Goal: Communication & Community: Answer question/provide support

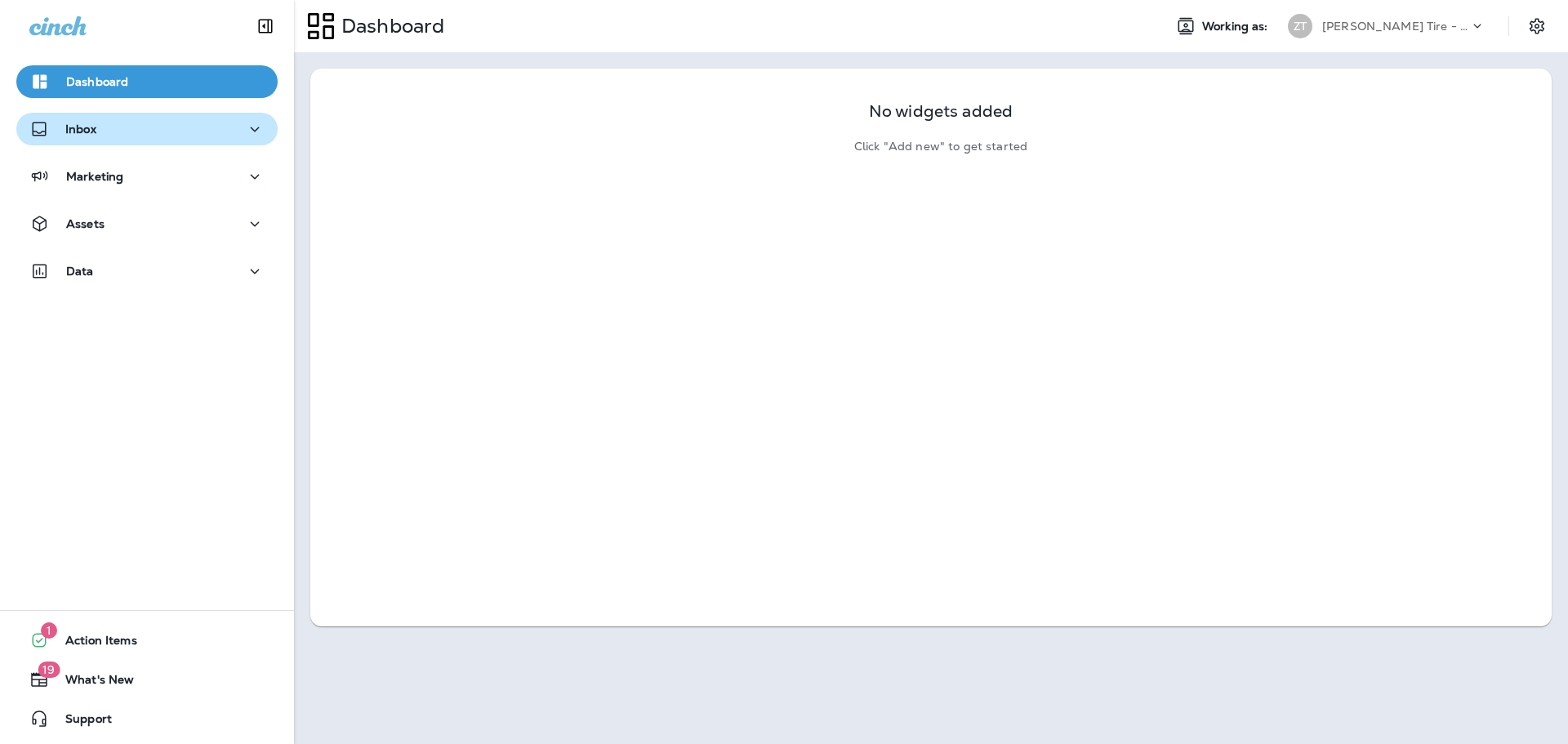
click at [139, 126] on div "Inbox" at bounding box center [147, 129] width 235 height 21
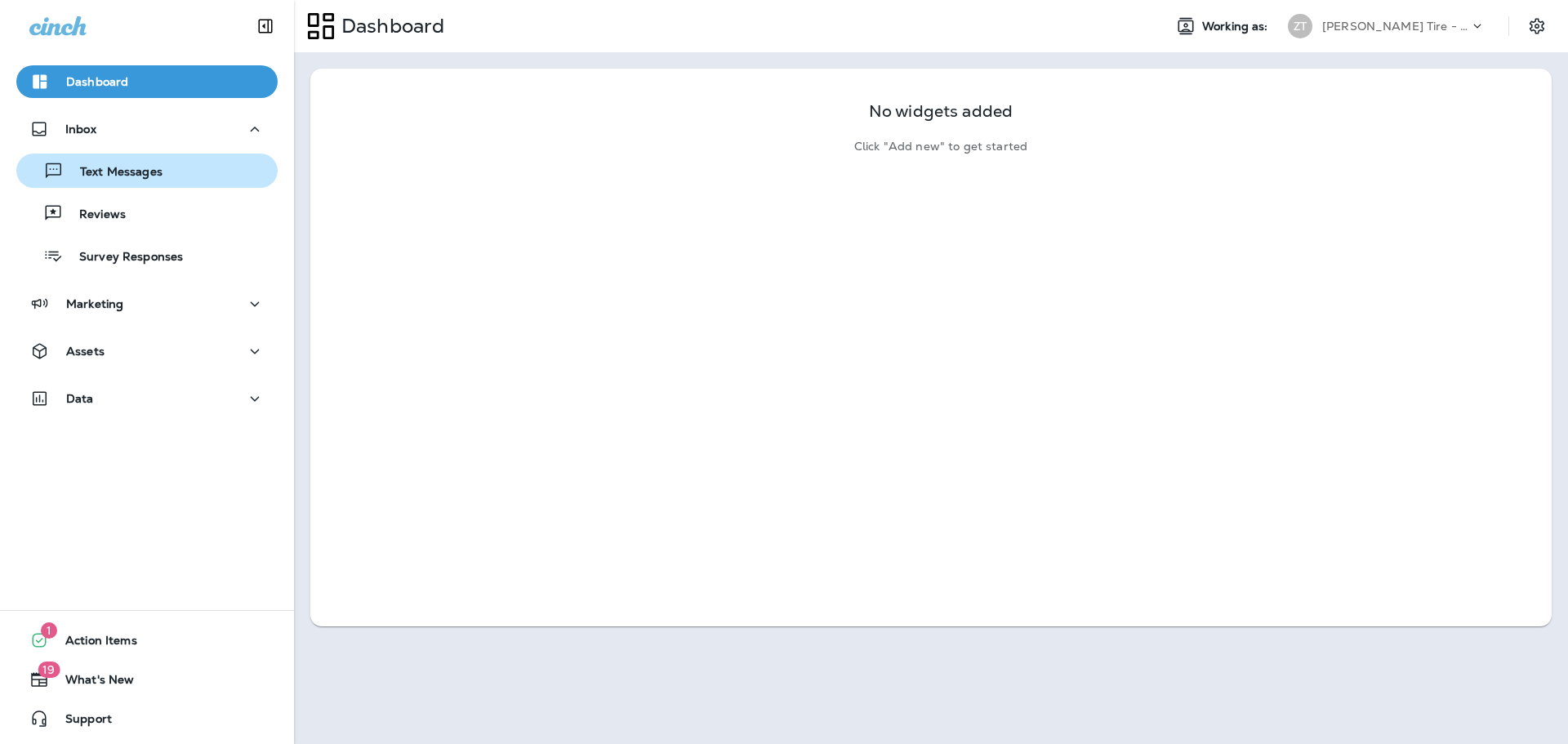
click at [125, 177] on p "Text Messages" at bounding box center [113, 173] width 99 height 16
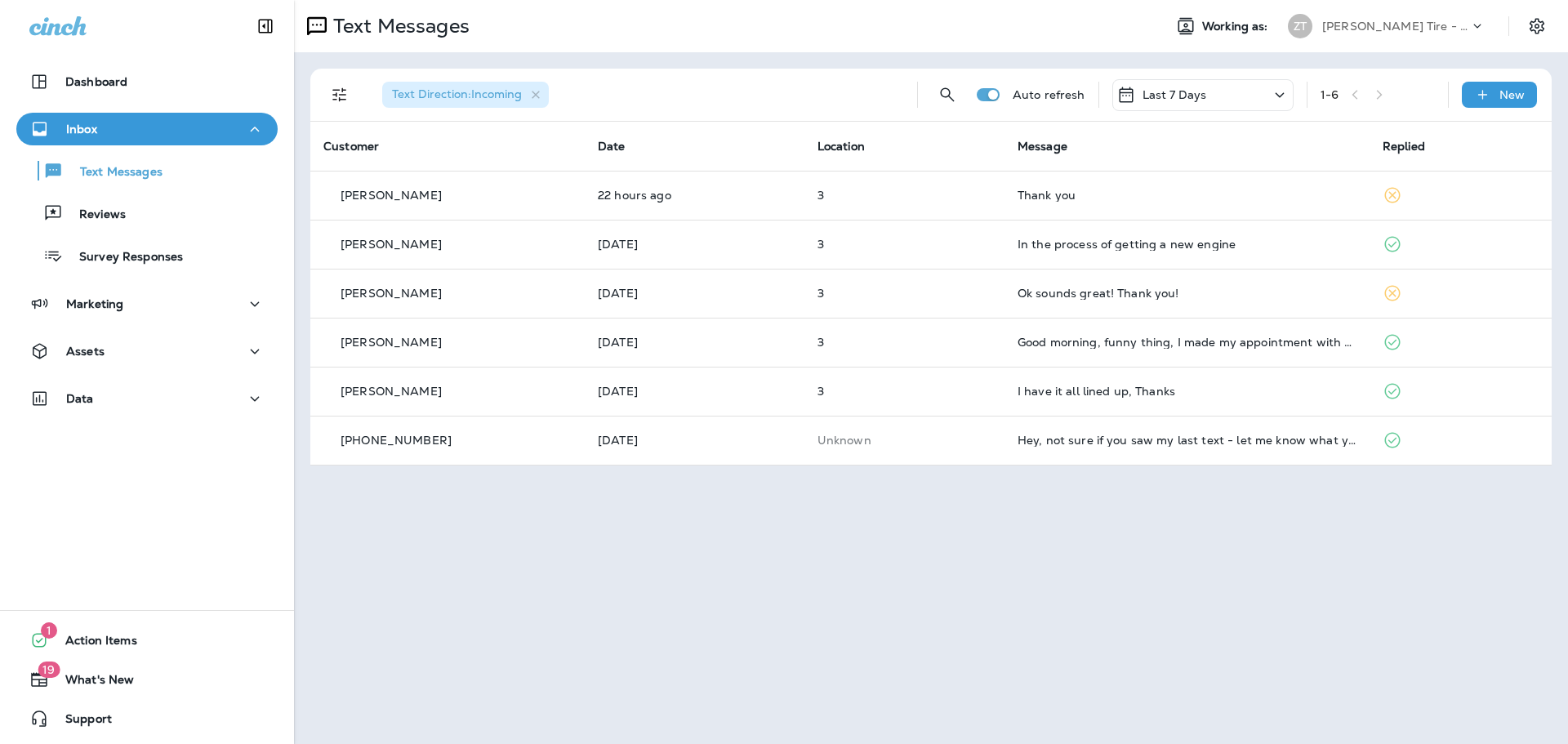
click at [1386, 40] on div "[PERSON_NAME] Tire - [GEOGRAPHIC_DATA]" at bounding box center [1387, 26] width 218 height 33
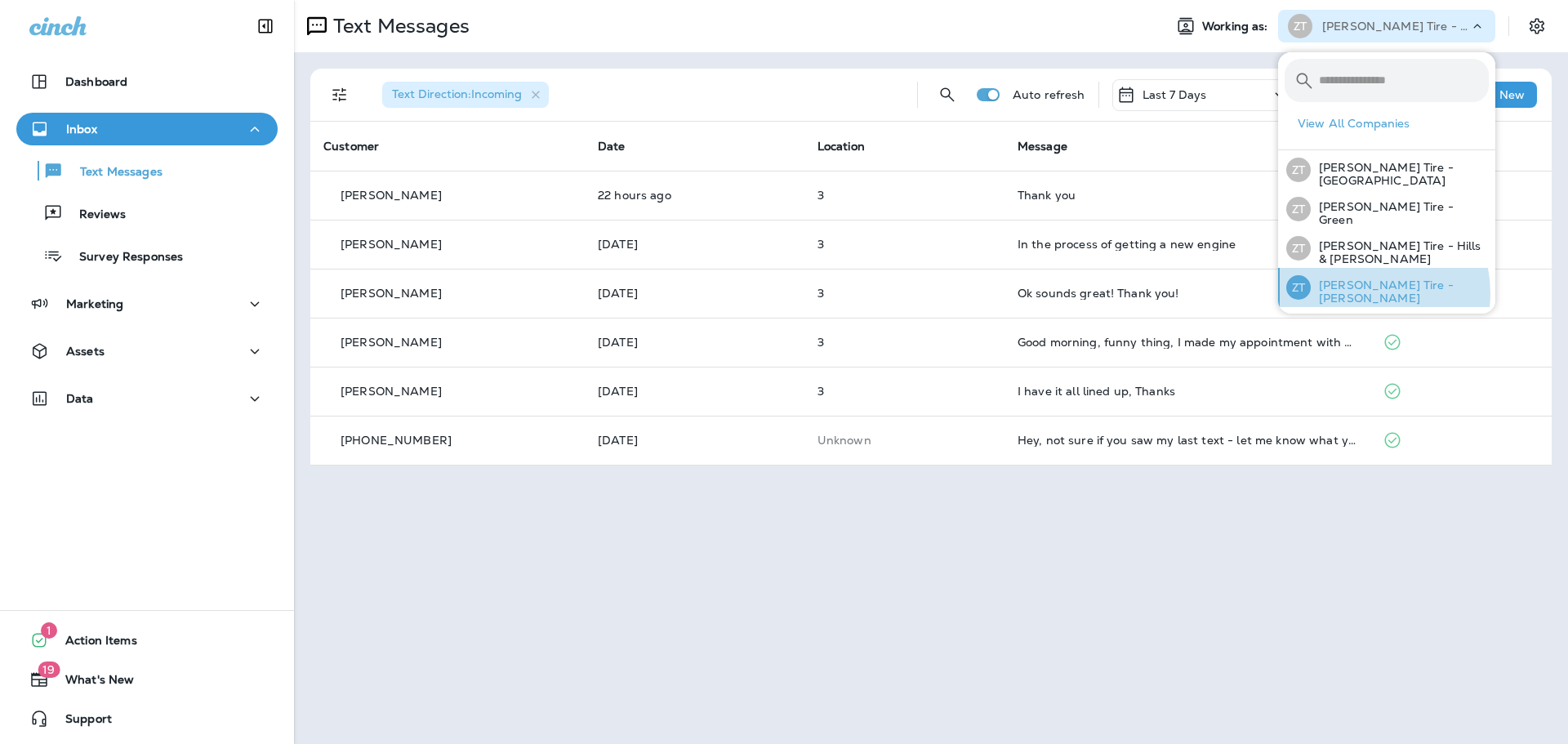
click at [1360, 289] on p "[PERSON_NAME] Tire - [PERSON_NAME]" at bounding box center [1400, 291] width 178 height 26
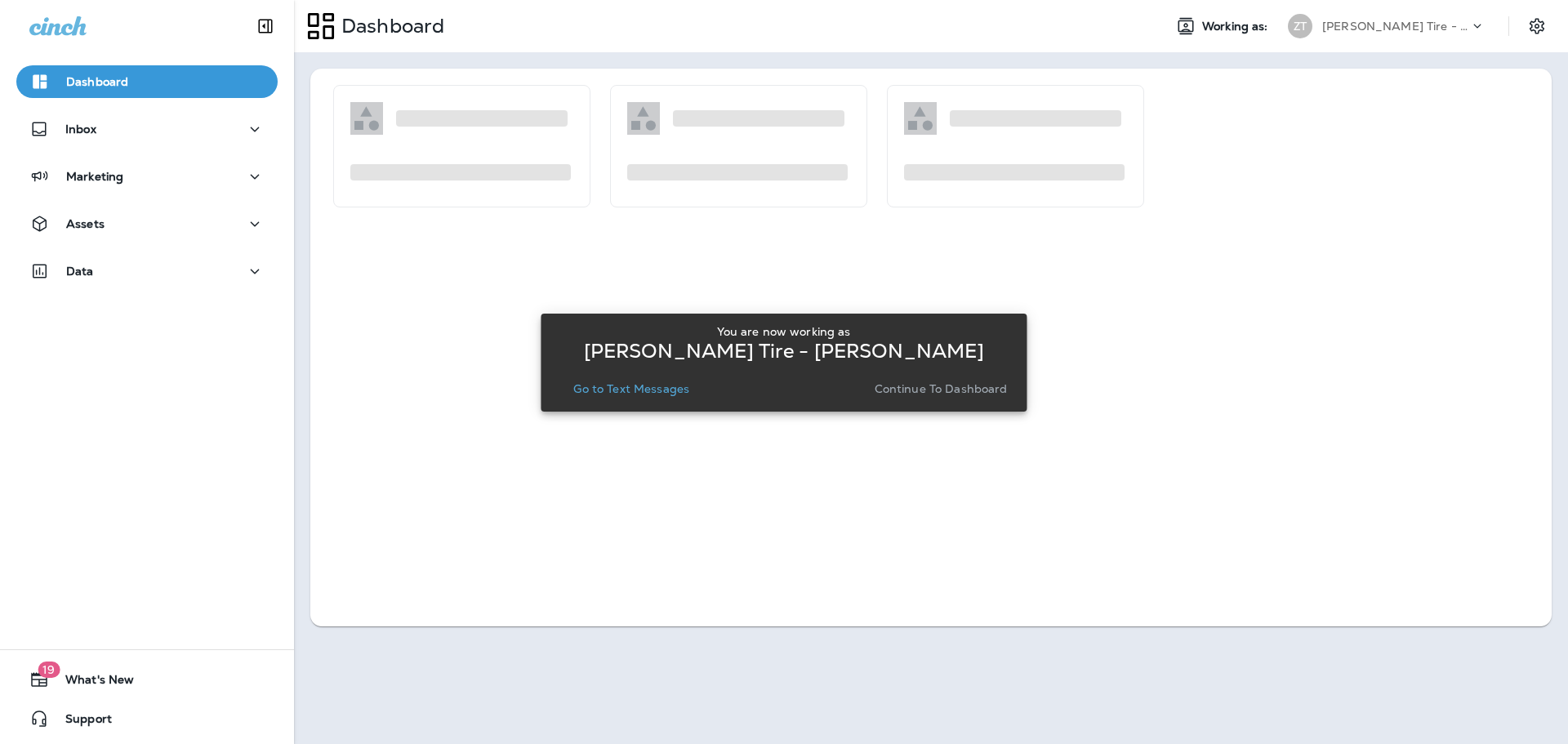
click at [915, 397] on button "Continue to Dashboard" at bounding box center [941, 388] width 146 height 23
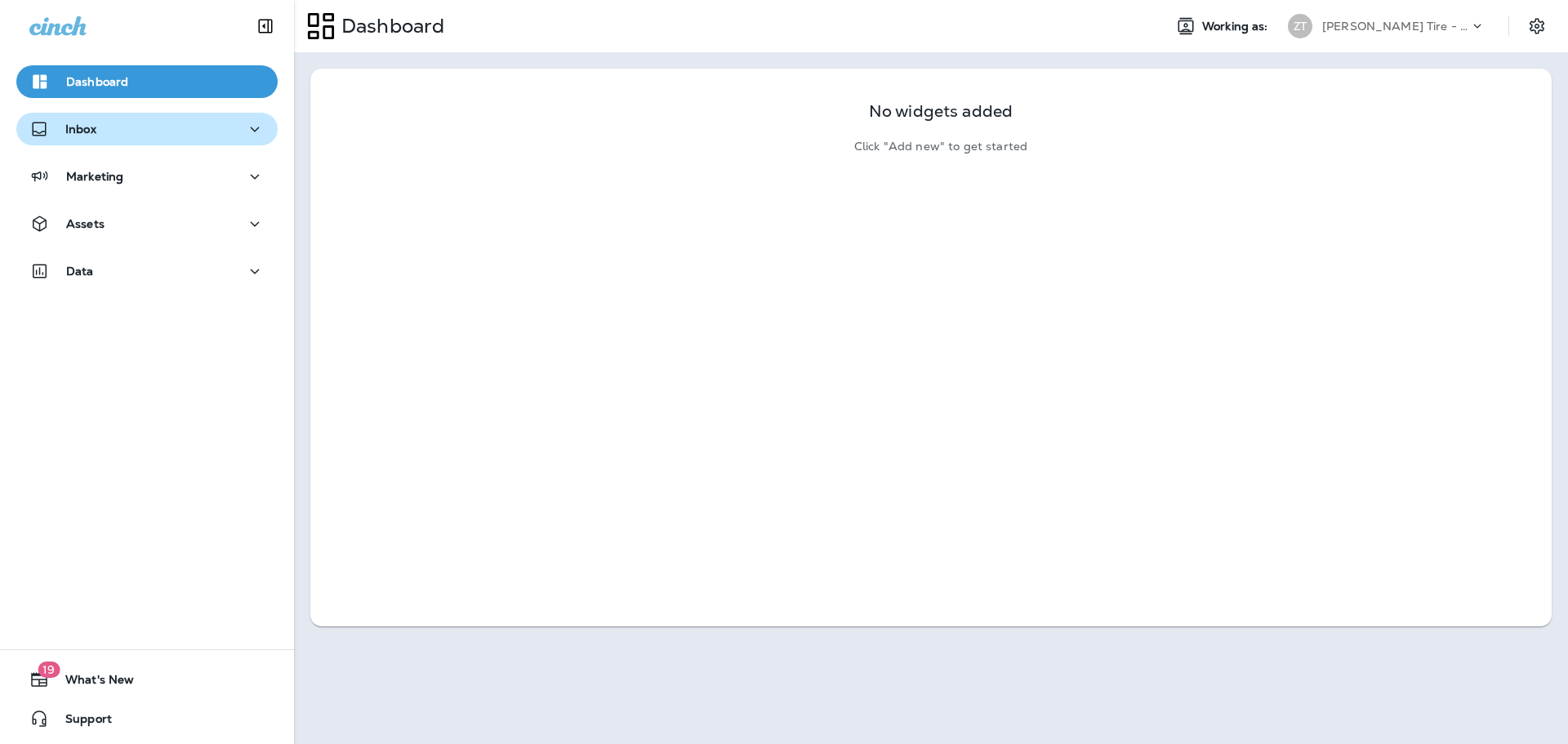
click at [165, 137] on div "Inbox" at bounding box center [147, 129] width 235 height 21
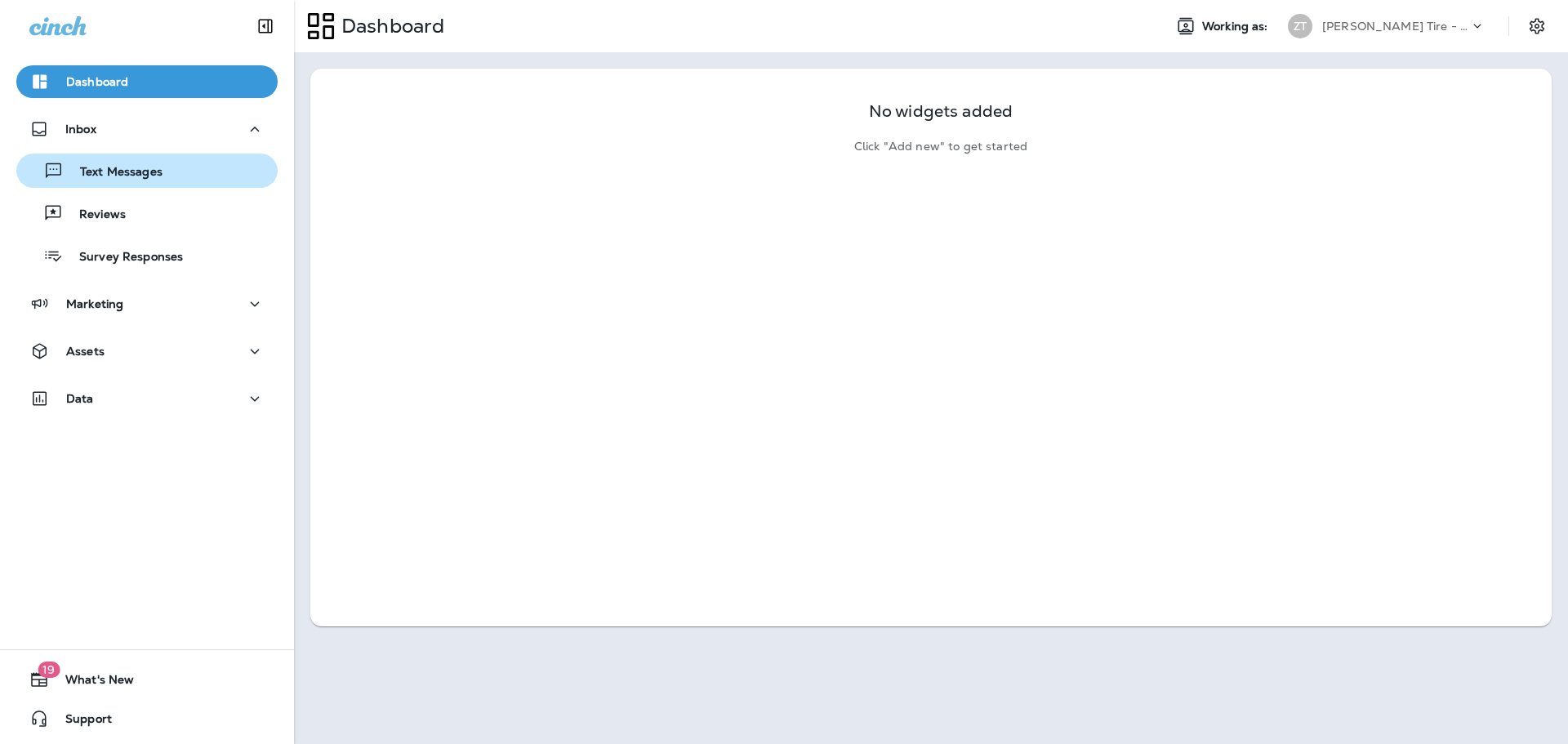
click at [165, 162] on div "Text Messages" at bounding box center [146, 170] width 248 height 25
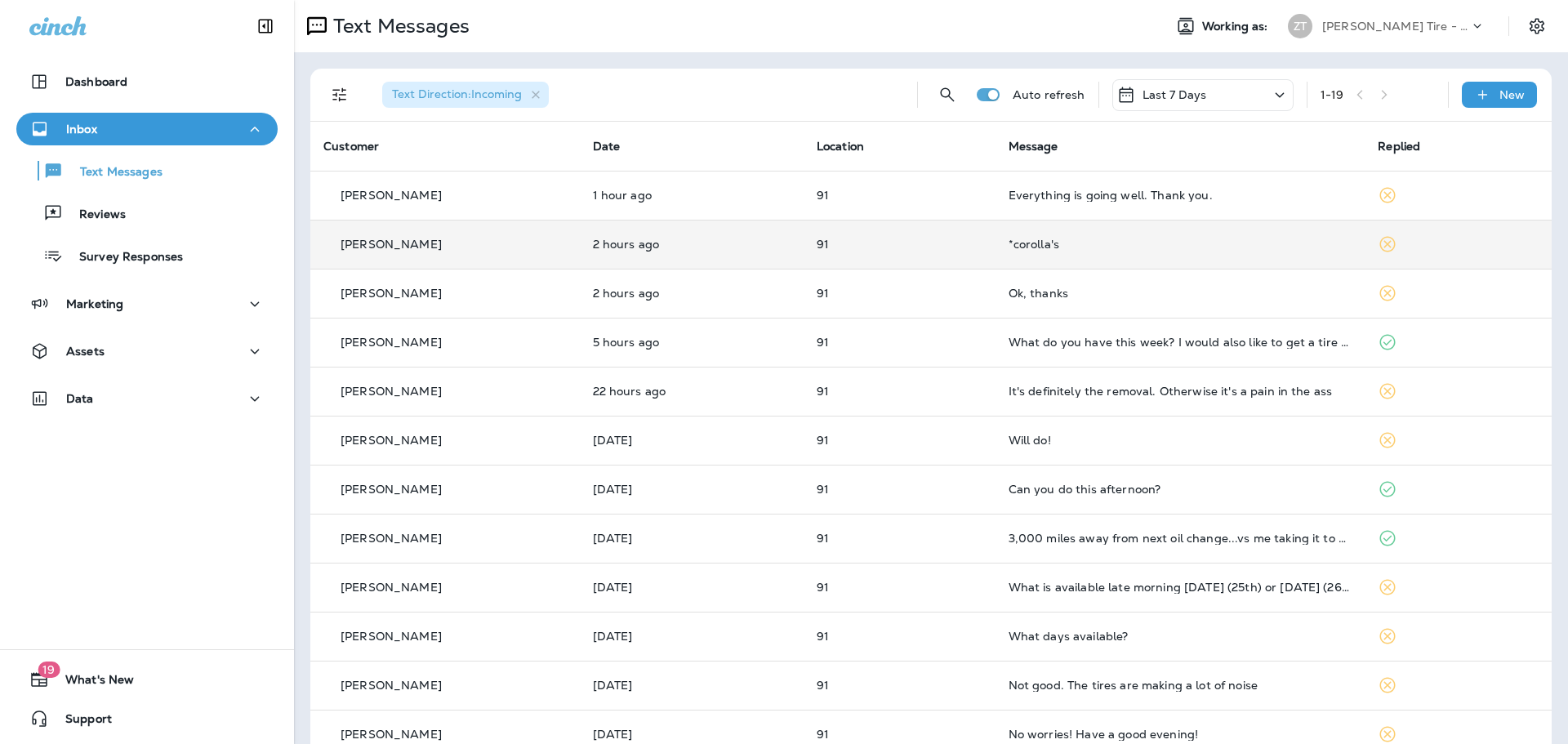
click at [1036, 252] on td "*corolla's" at bounding box center [1180, 244] width 370 height 49
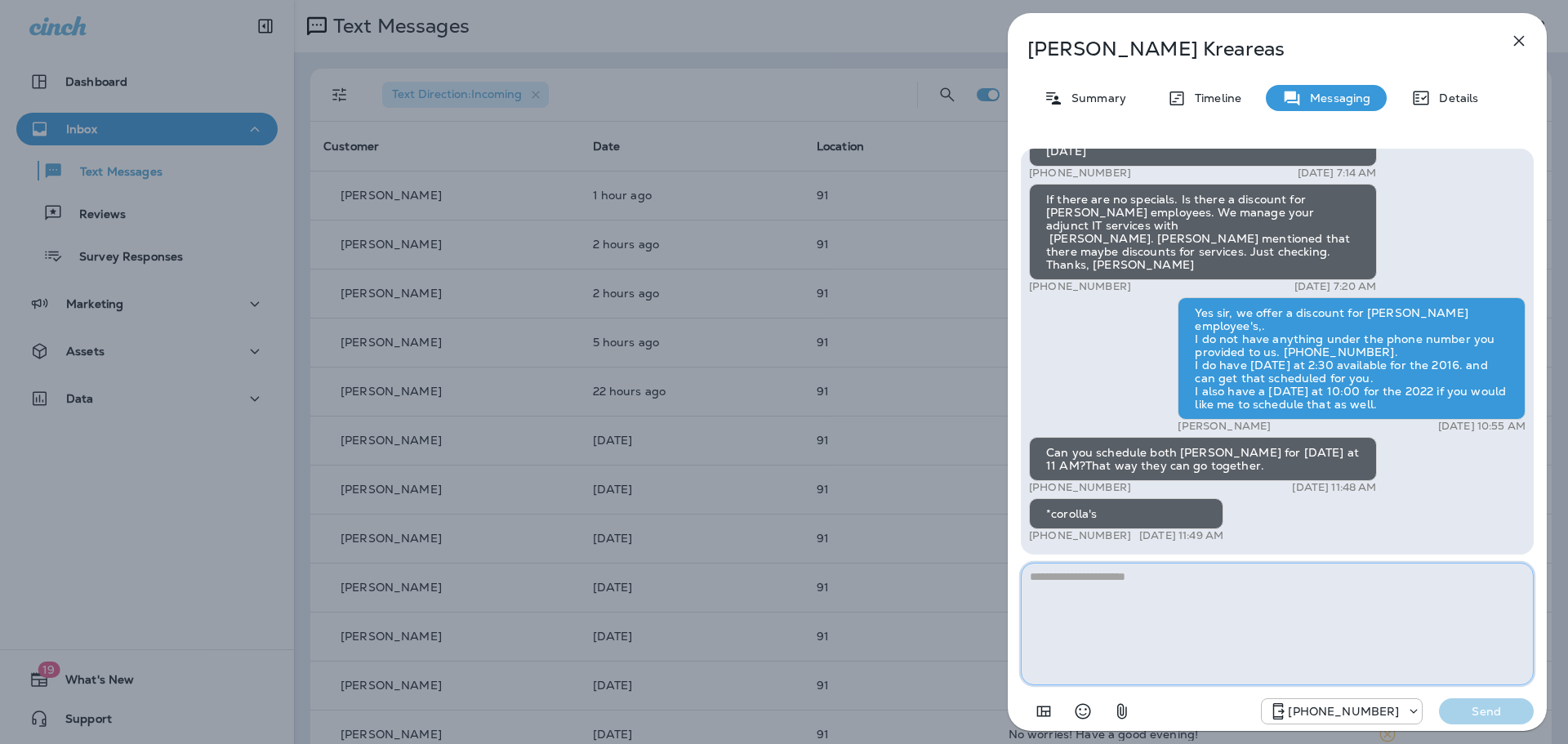
click at [1089, 580] on textarea at bounding box center [1277, 623] width 513 height 123
click at [1080, 598] on textarea at bounding box center [1277, 623] width 513 height 123
type textarea "**********"
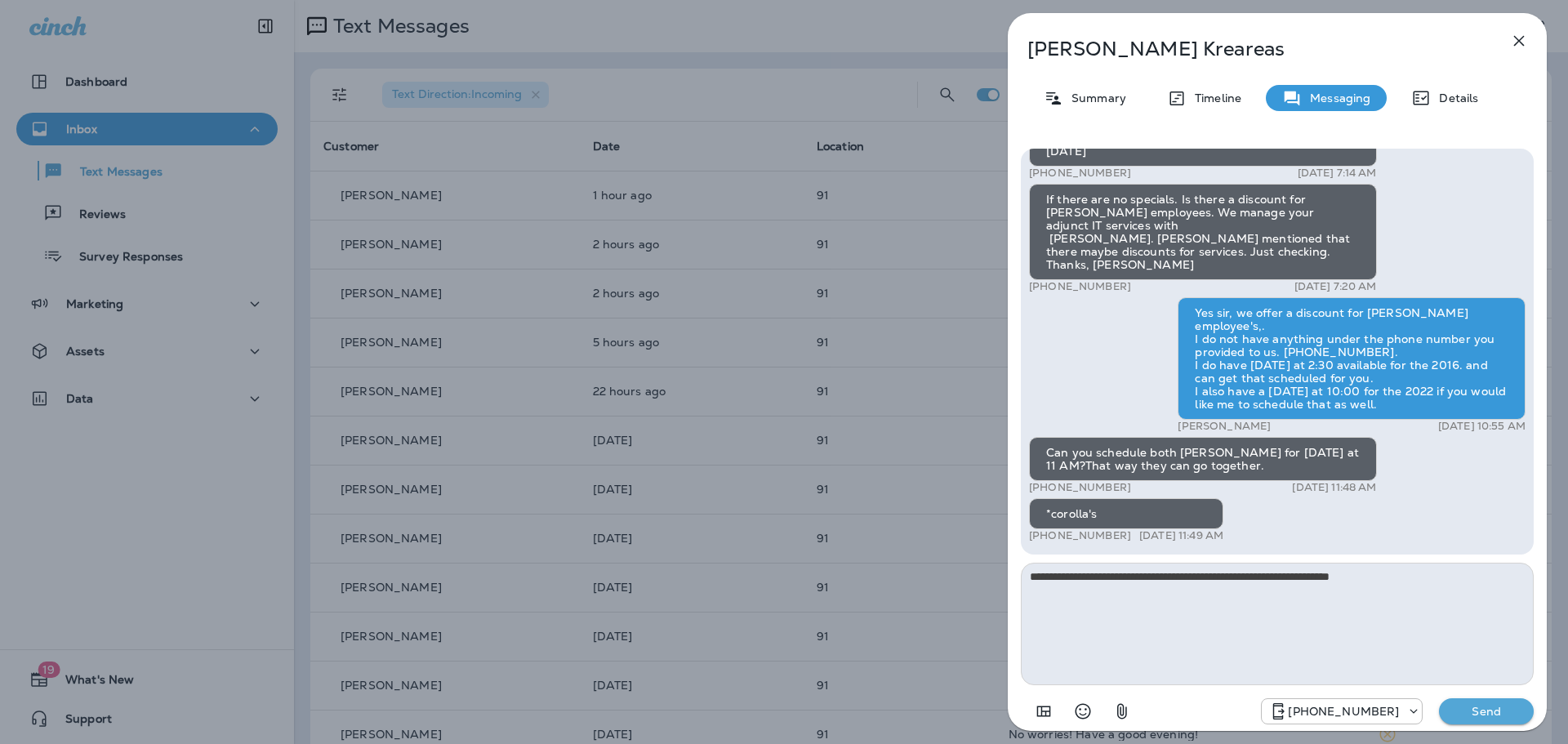
click at [1472, 703] on button "Send" at bounding box center [1487, 710] width 95 height 26
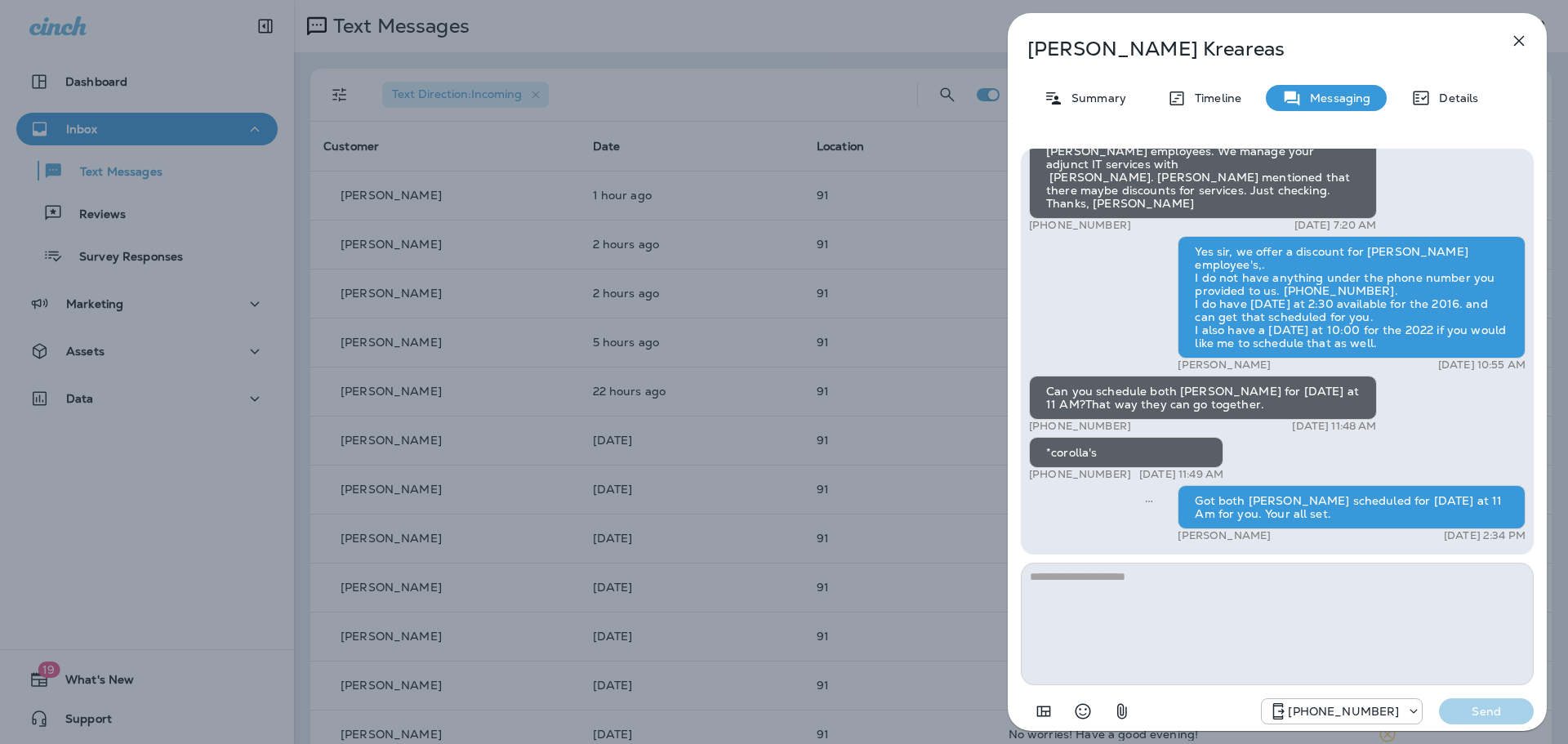
click at [961, 590] on div "[PERSON_NAME] Summary Timeline Messaging Details Thank you for stopping by [PER…" at bounding box center [784, 372] width 1568 height 744
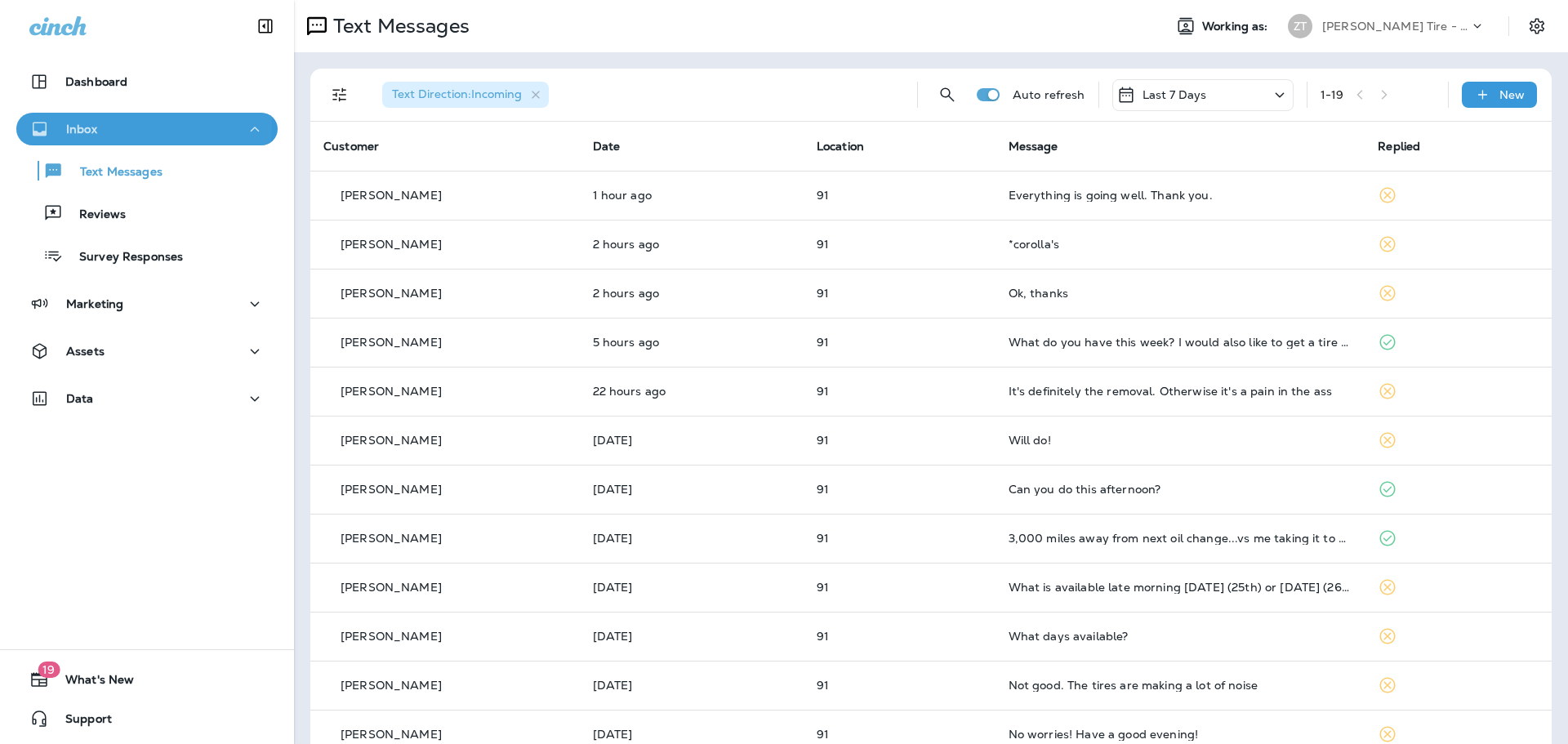
click at [84, 124] on p "Inbox" at bounding box center [81, 128] width 31 height 13
click at [1347, 26] on p "[PERSON_NAME] Tire - [PERSON_NAME]" at bounding box center [1396, 26] width 147 height 13
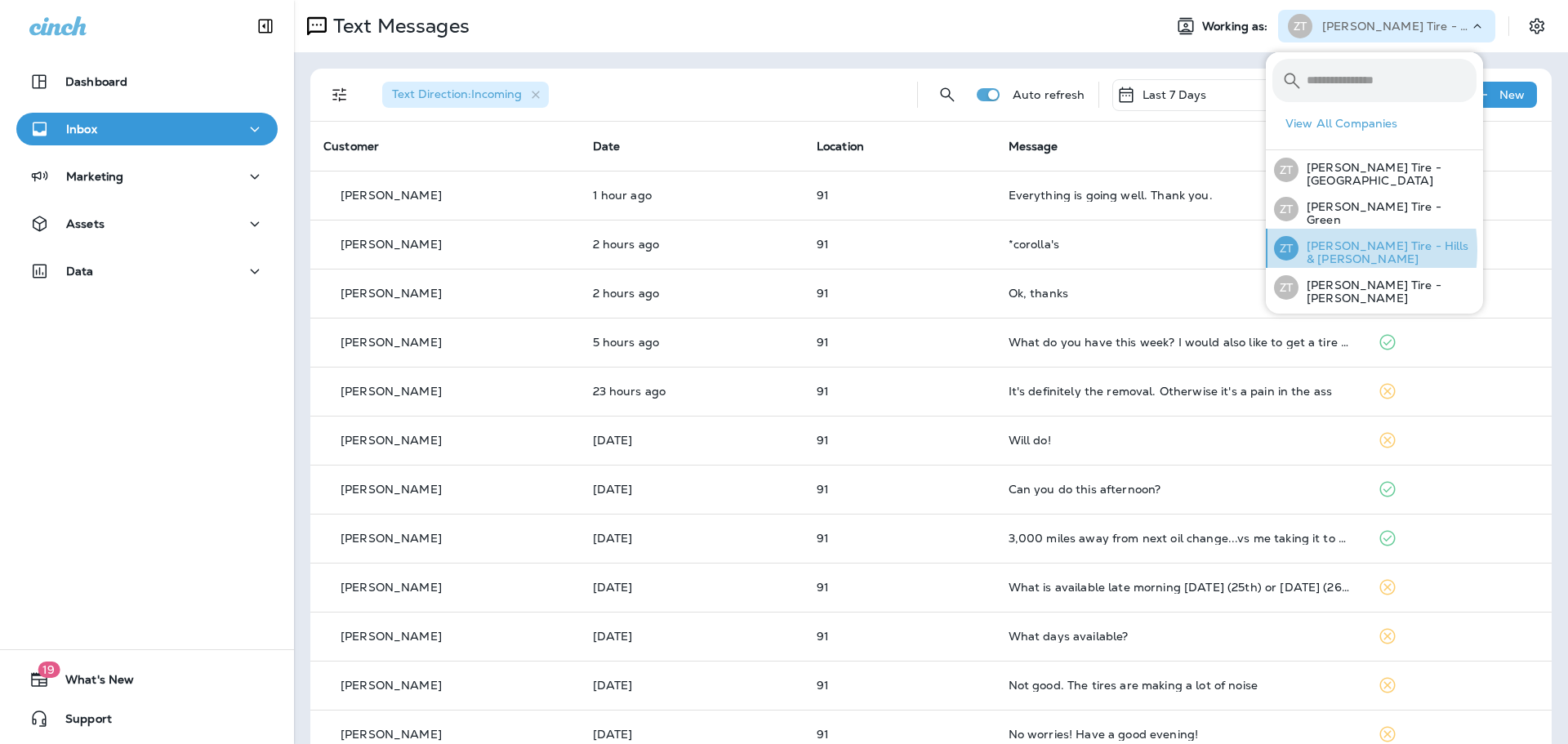
click at [1312, 248] on p "[PERSON_NAME] Tire - Hills & [PERSON_NAME]" at bounding box center [1388, 252] width 178 height 26
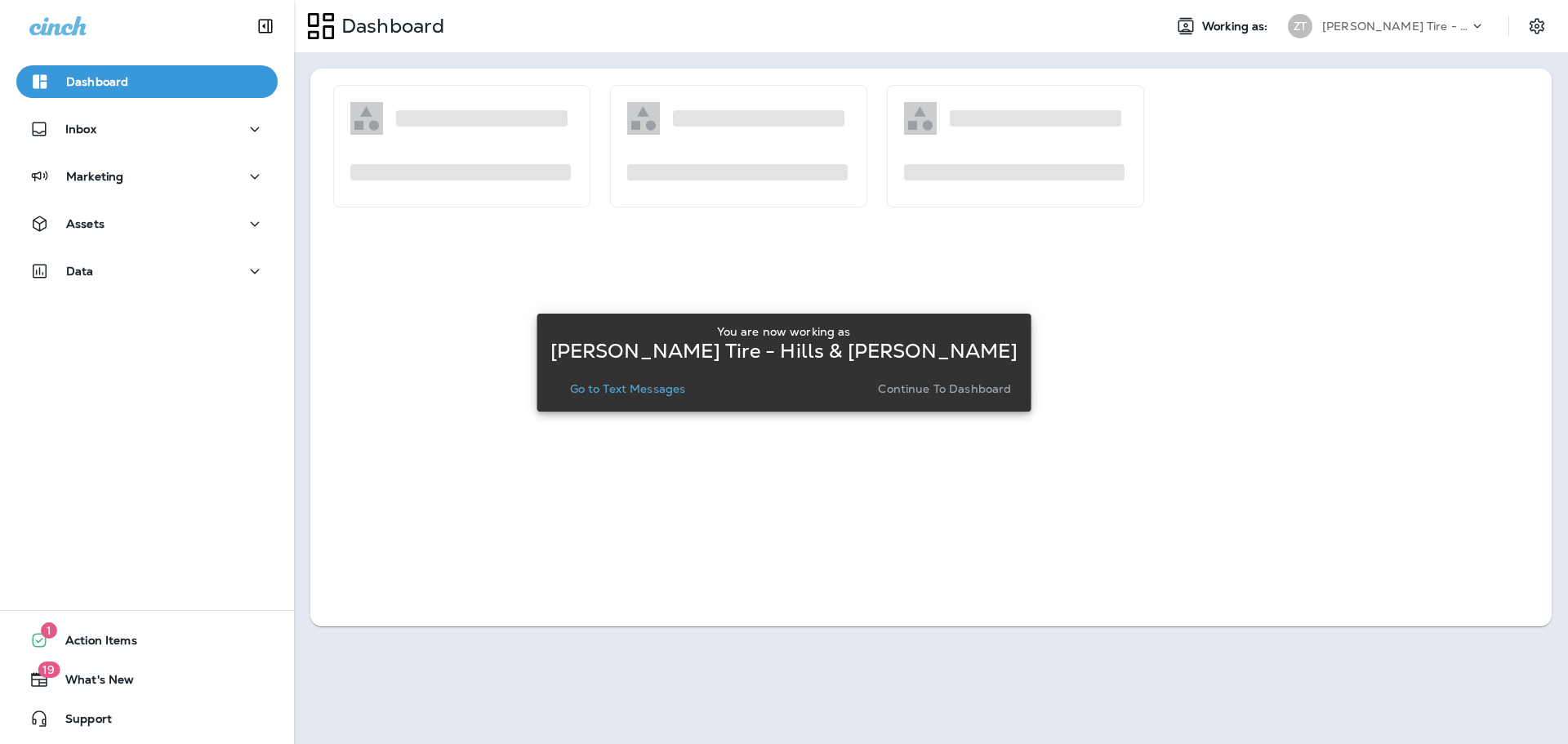
click at [908, 389] on p "Continue to Dashboard" at bounding box center [944, 388] width 133 height 13
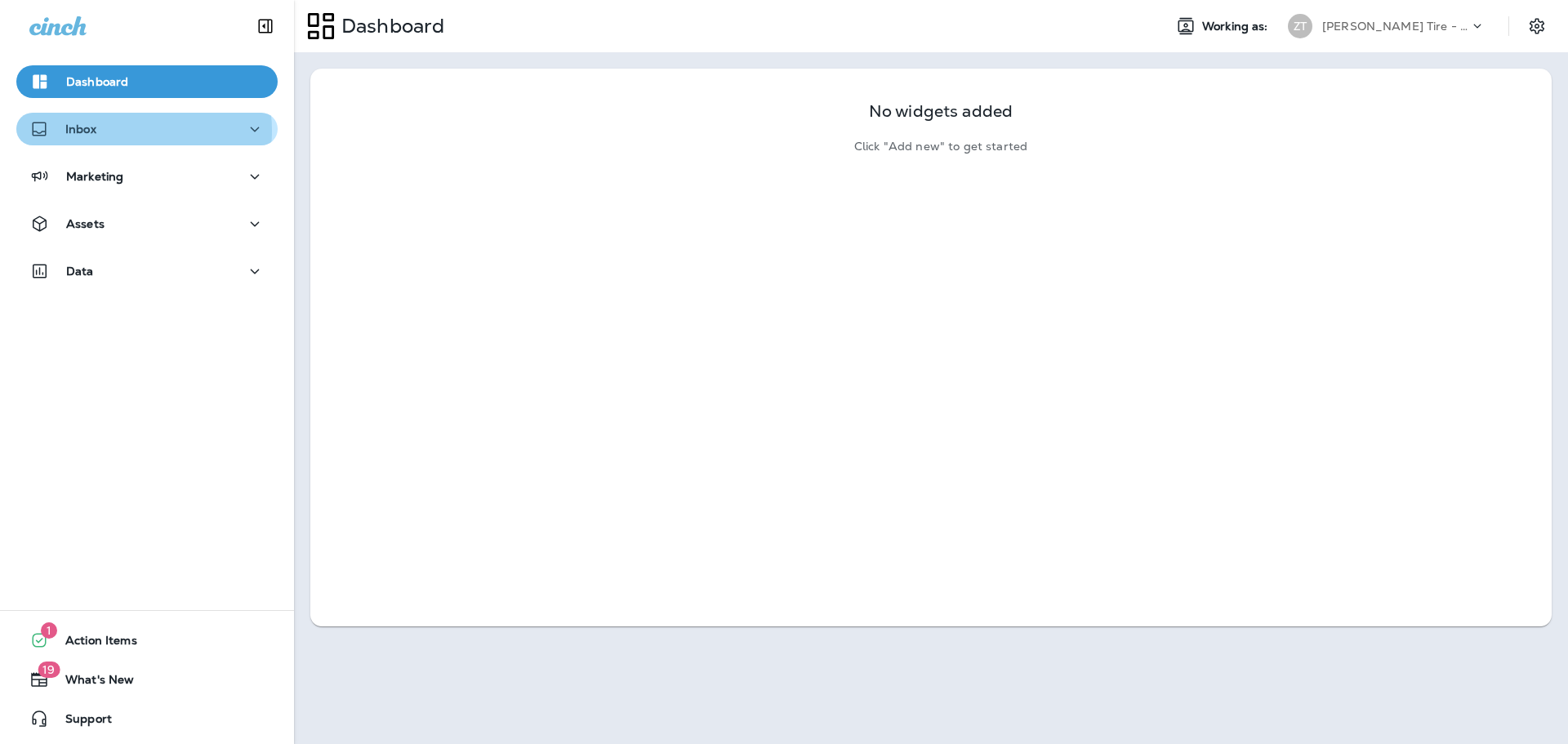
click at [130, 130] on div "Inbox" at bounding box center [147, 129] width 235 height 21
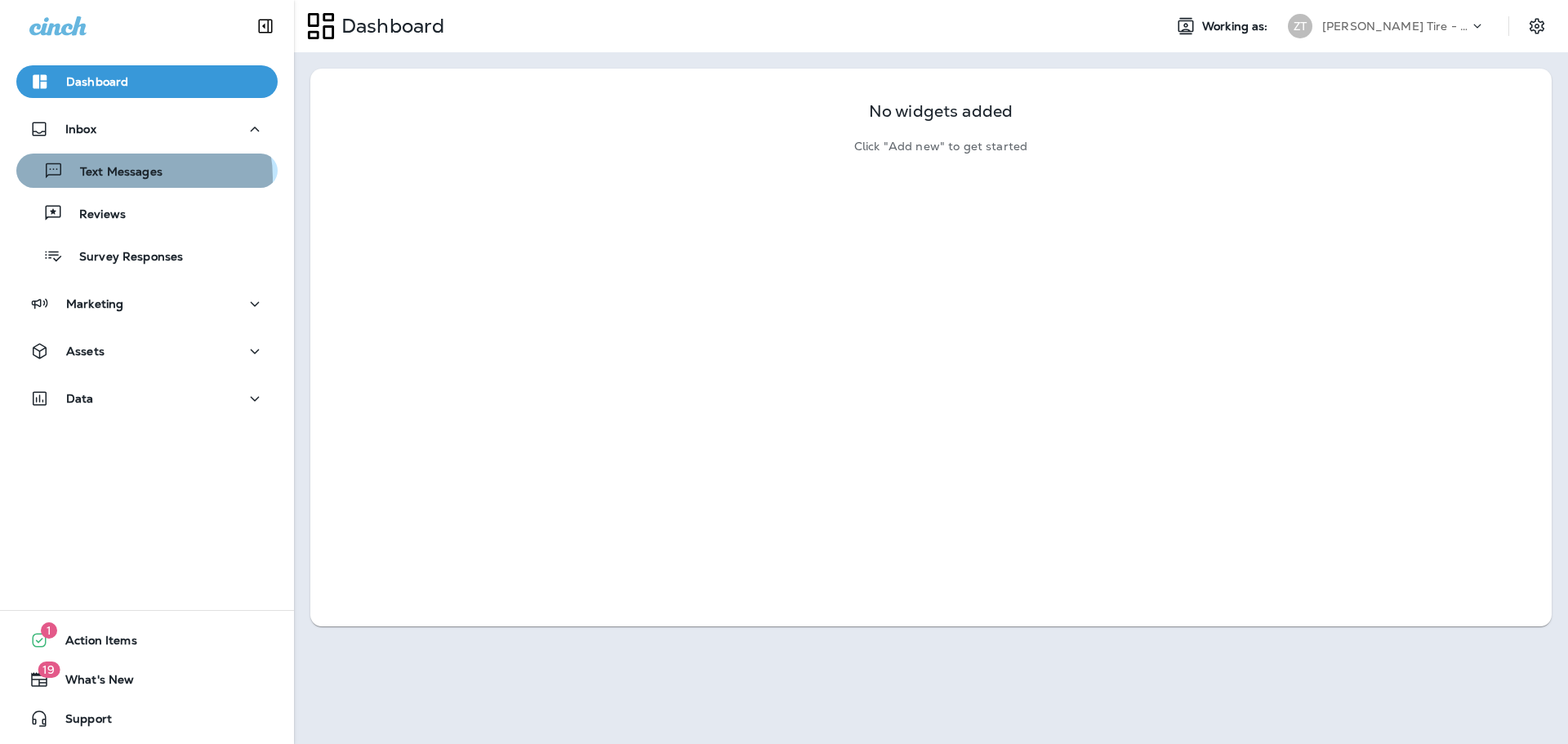
click at [132, 178] on p "Text Messages" at bounding box center [113, 173] width 99 height 16
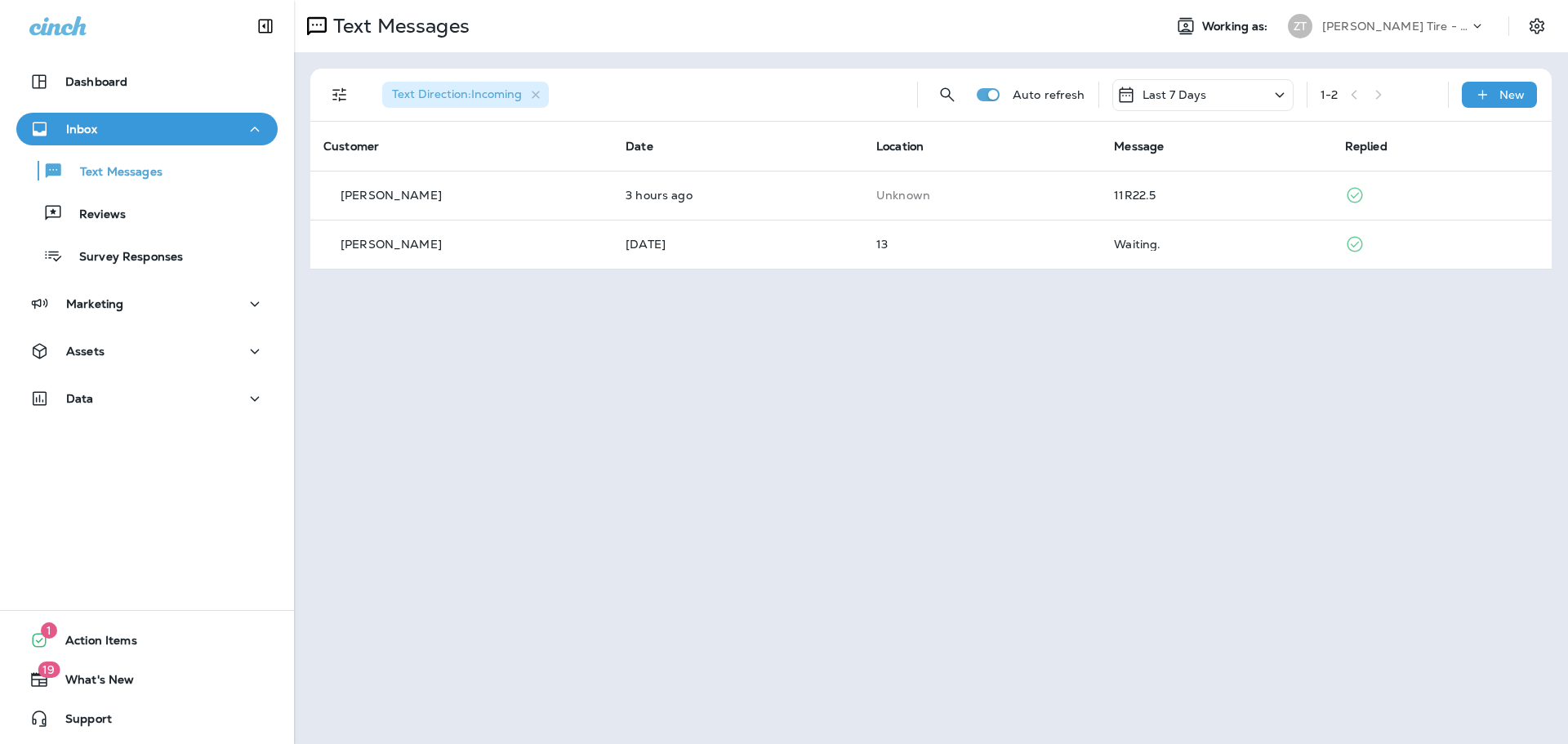
click at [1369, 10] on div "[PERSON_NAME] Tire - Hills & [PERSON_NAME]" at bounding box center [1387, 26] width 218 height 33
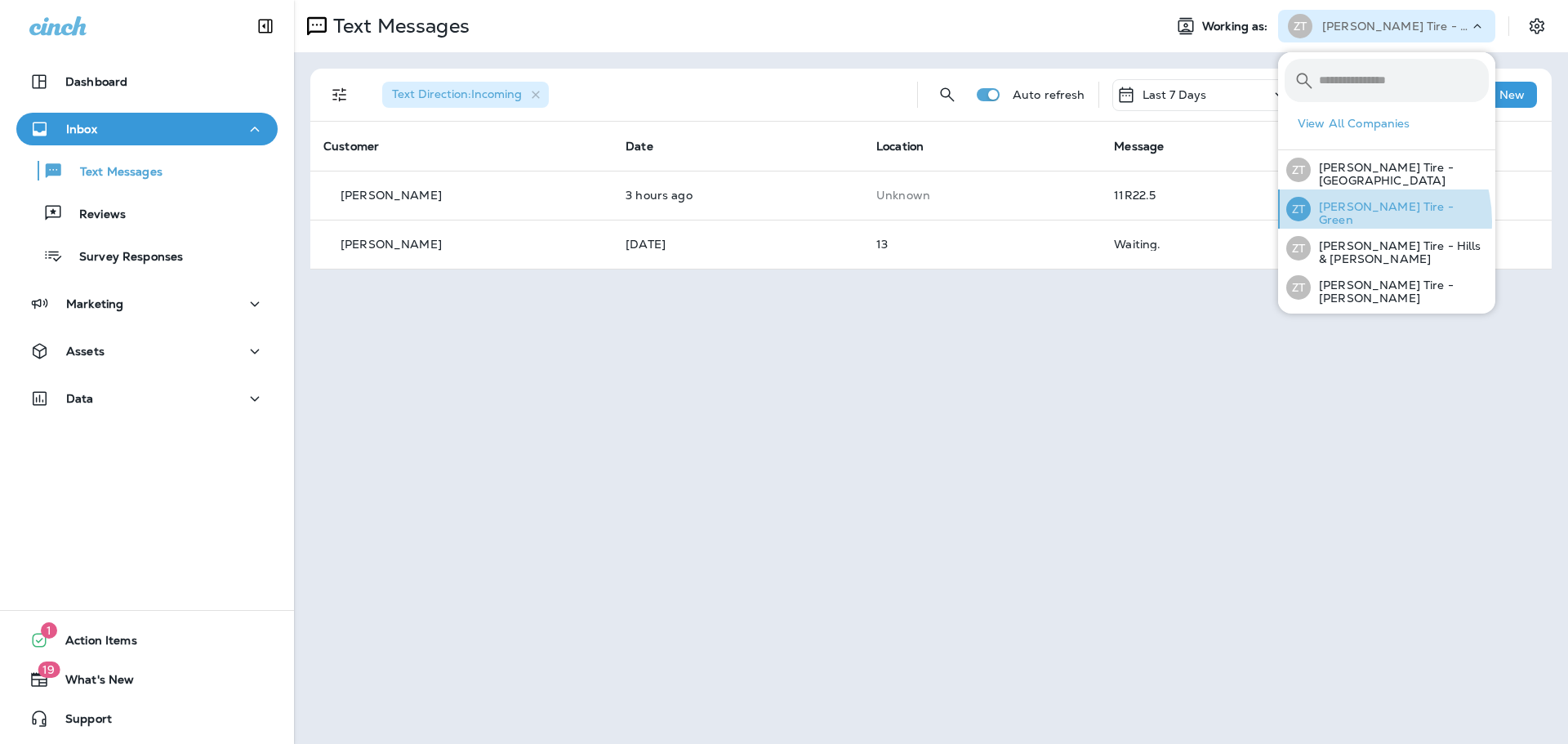
click at [1351, 221] on div "[PERSON_NAME] Tire - Green" at bounding box center [1388, 209] width 216 height 40
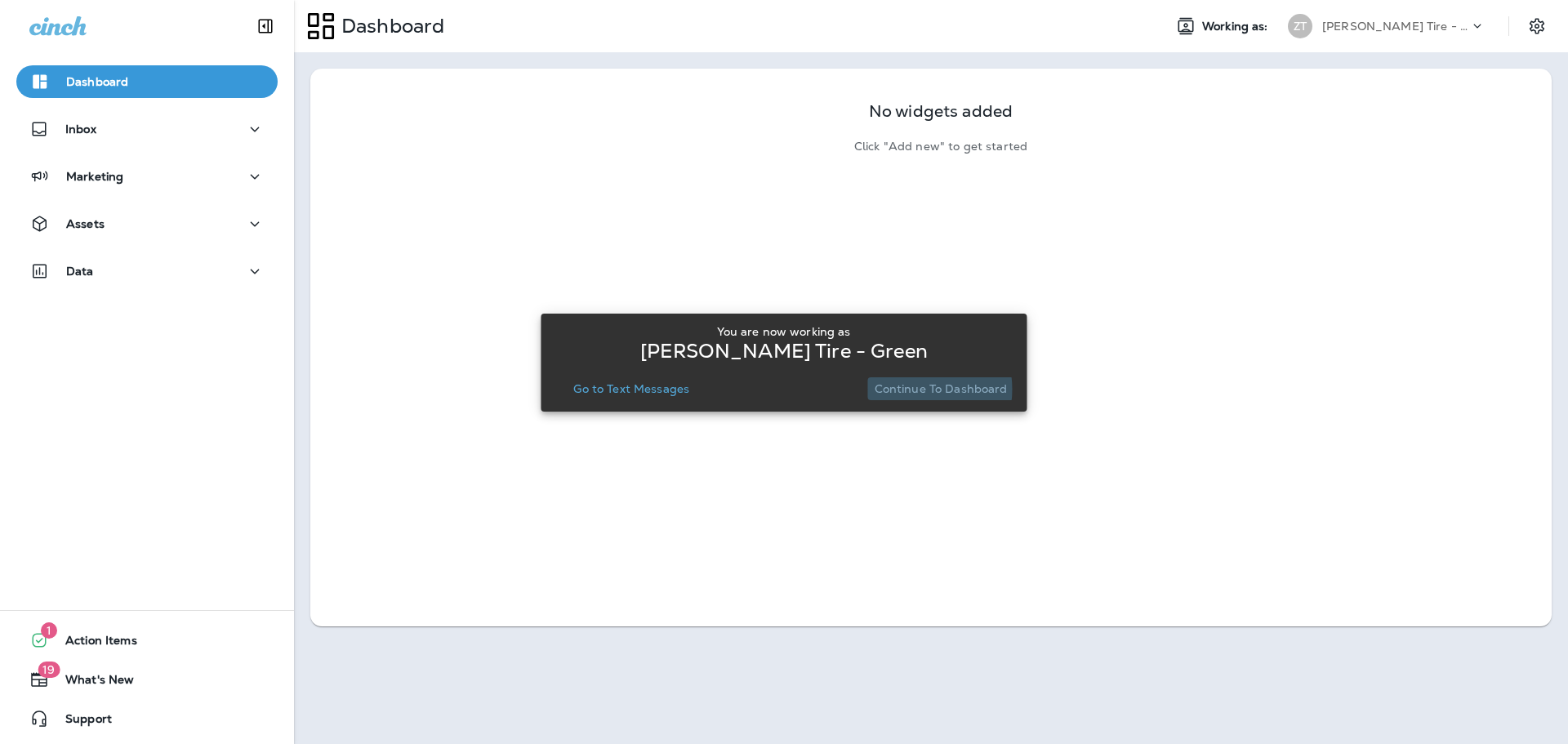
click at [911, 388] on p "Continue to Dashboard" at bounding box center [941, 388] width 133 height 13
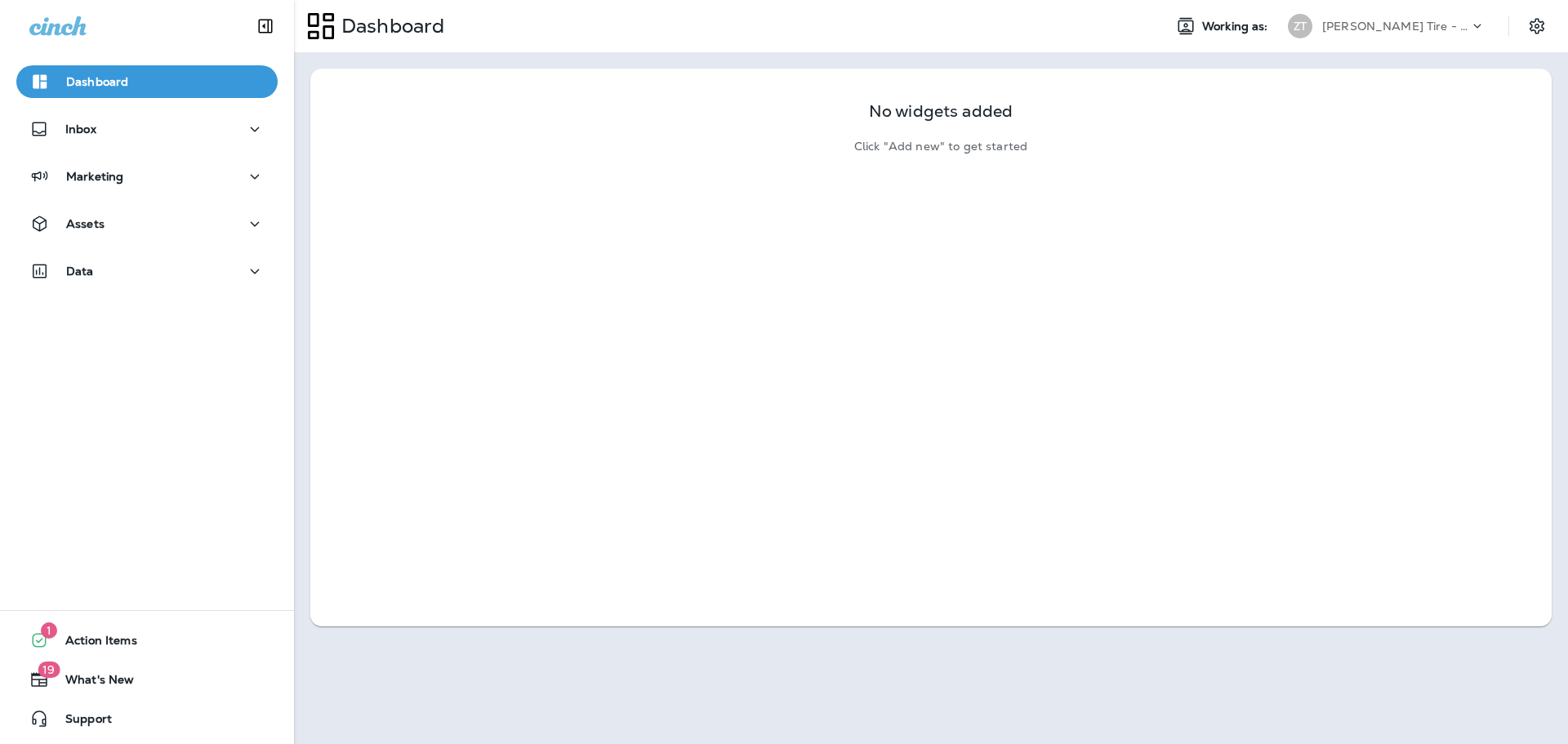
click at [111, 146] on div "Inbox" at bounding box center [146, 132] width 294 height 41
click at [108, 137] on div "Inbox" at bounding box center [147, 129] width 235 height 21
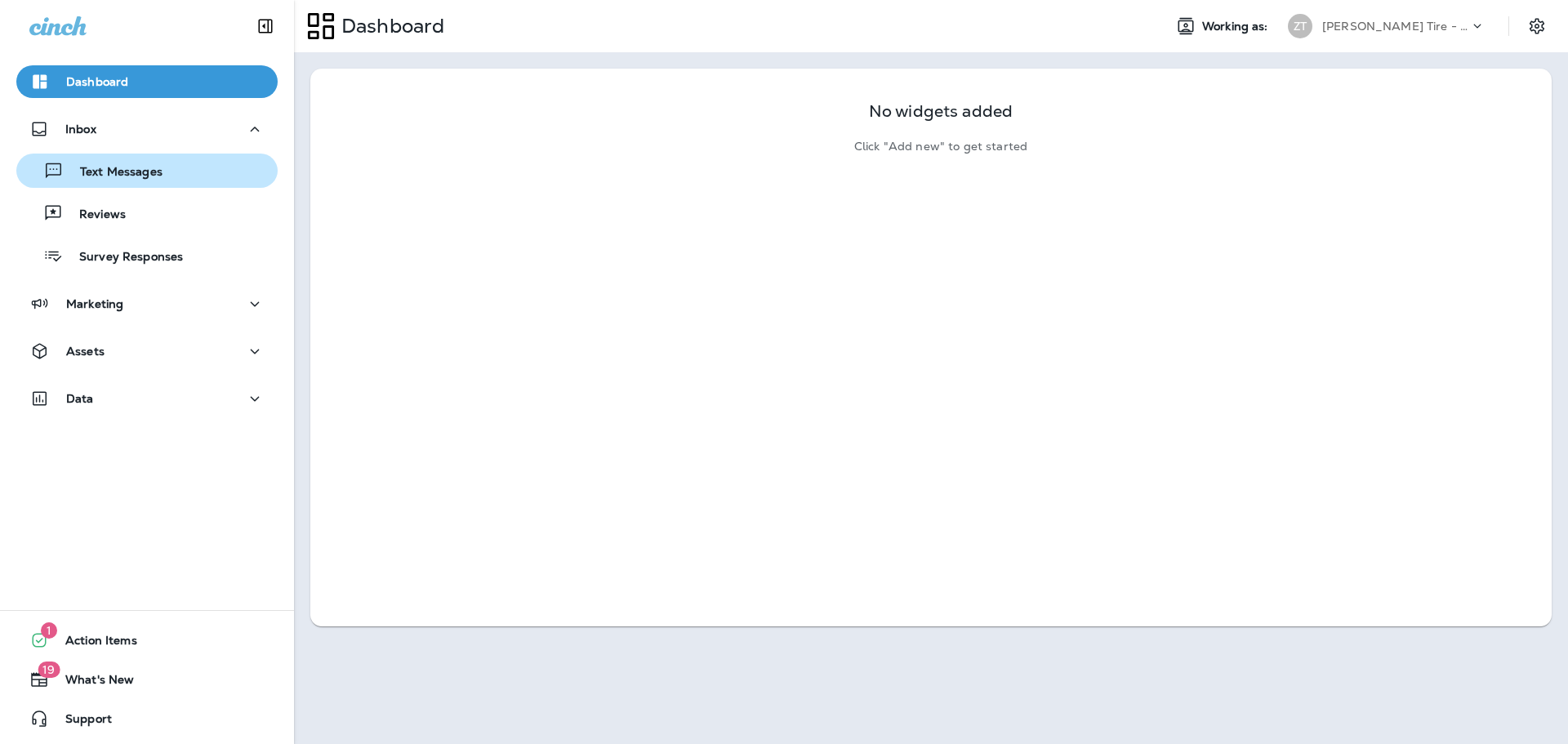
click at [104, 182] on div "Text Messages" at bounding box center [92, 170] width 139 height 25
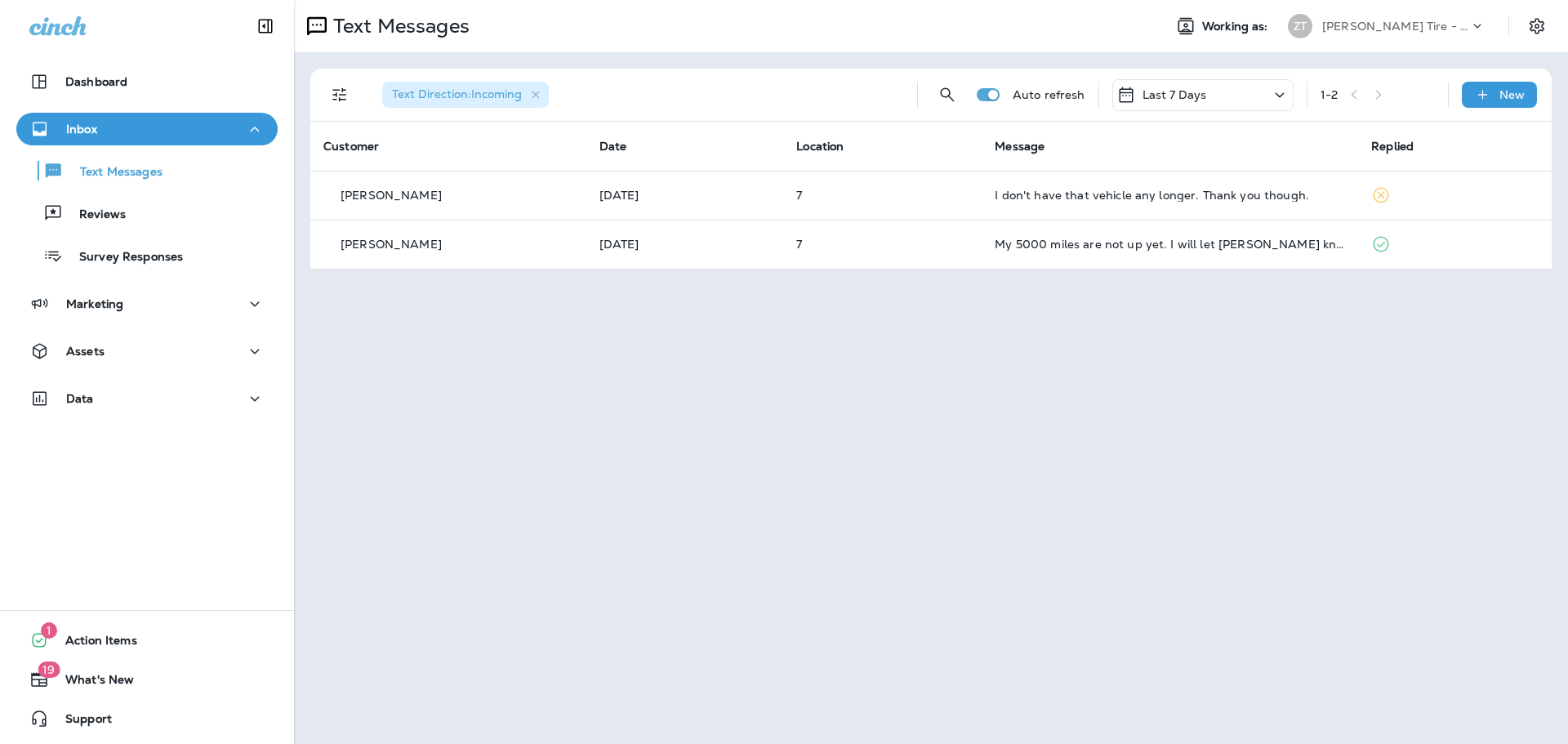
click at [778, 373] on div "Text Messages Working as: [PERSON_NAME] Tire - Green Text Direction : Incoming …" at bounding box center [930, 372] width 1274 height 744
